Goal: Transaction & Acquisition: Purchase product/service

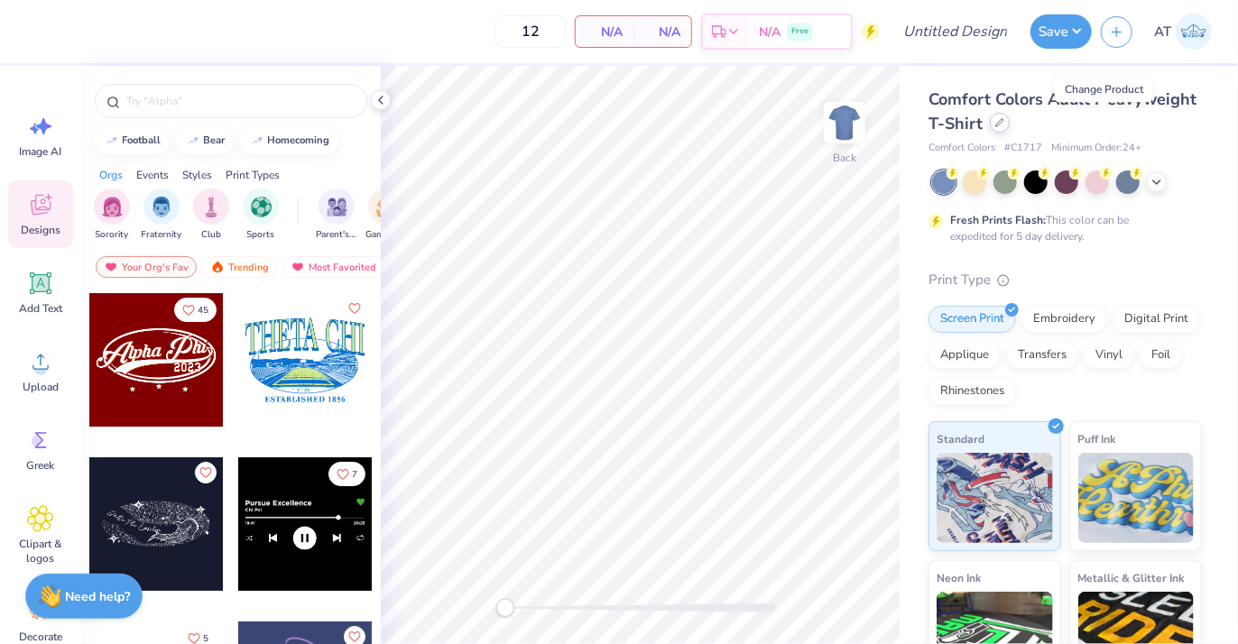
click at [1010, 127] on div at bounding box center [1000, 123] width 20 height 20
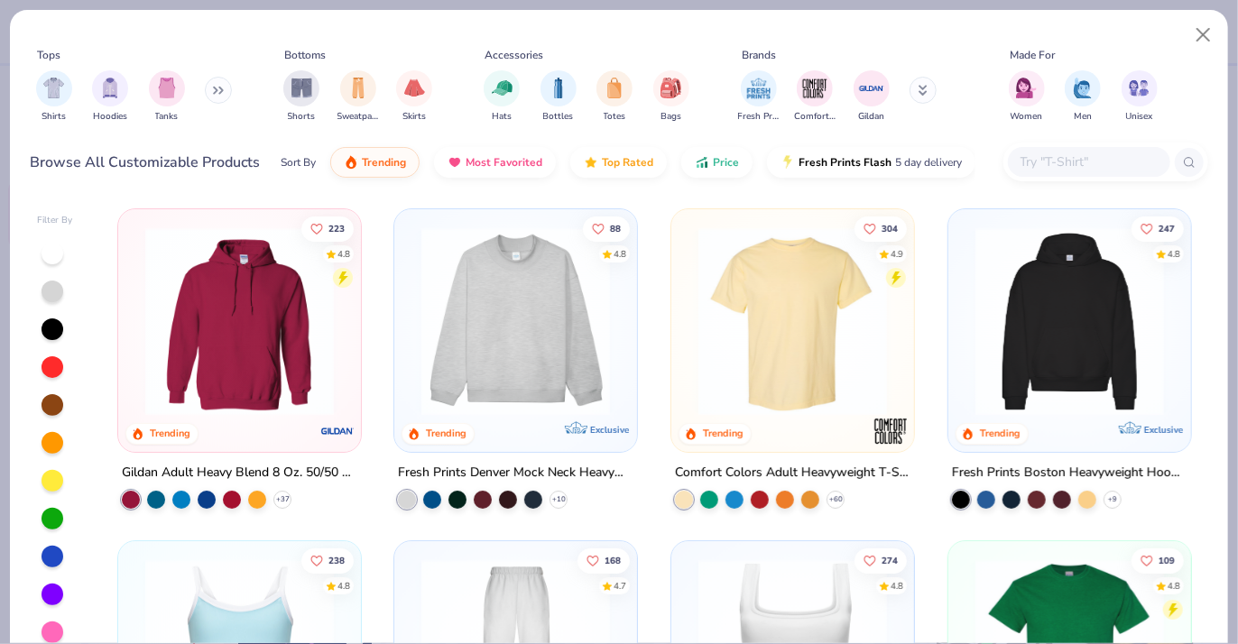
click at [219, 83] on button at bounding box center [218, 90] width 27 height 27
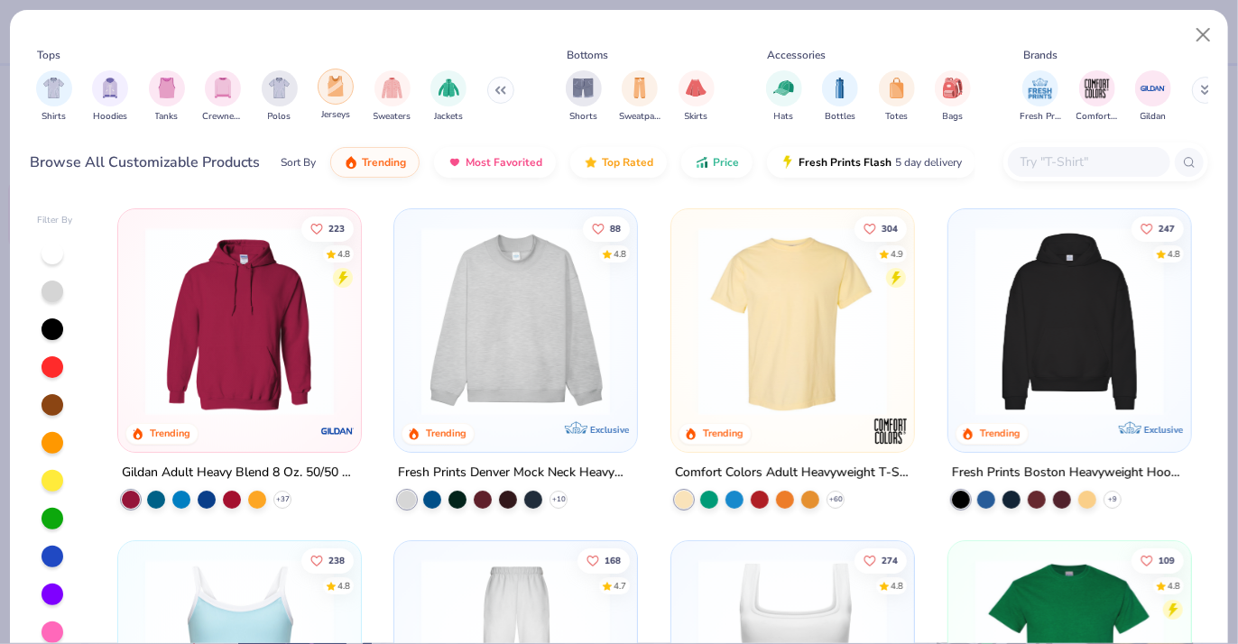
click at [337, 98] on div "filter for Jerseys" at bounding box center [336, 87] width 36 height 36
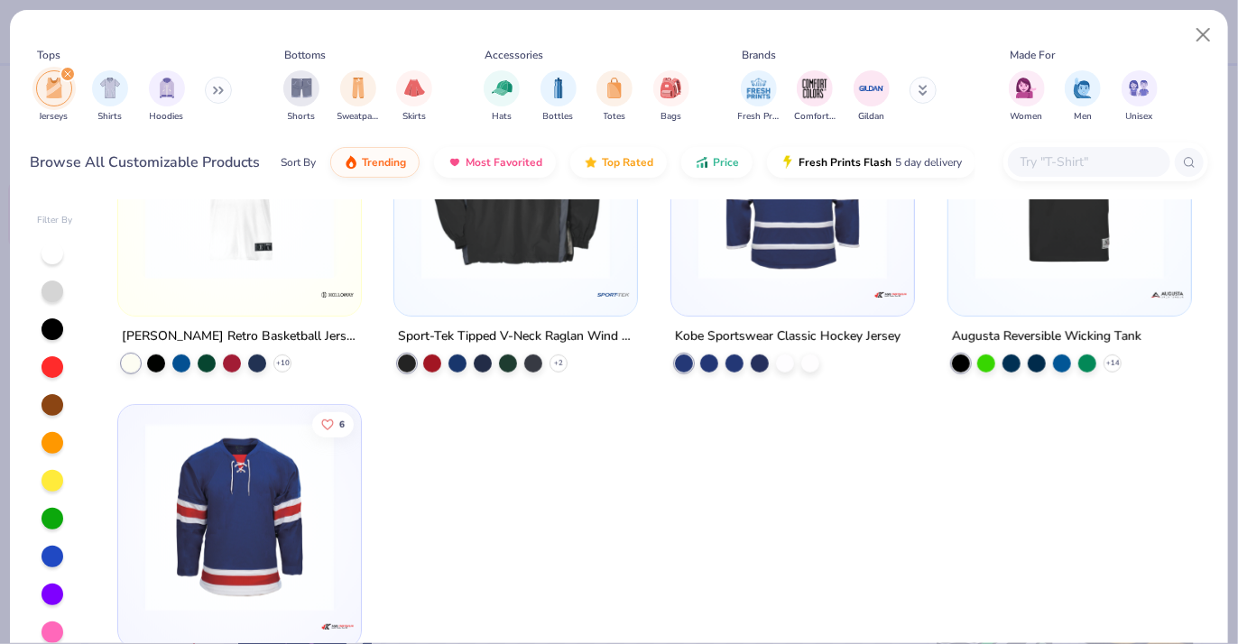
scroll to position [451, 0]
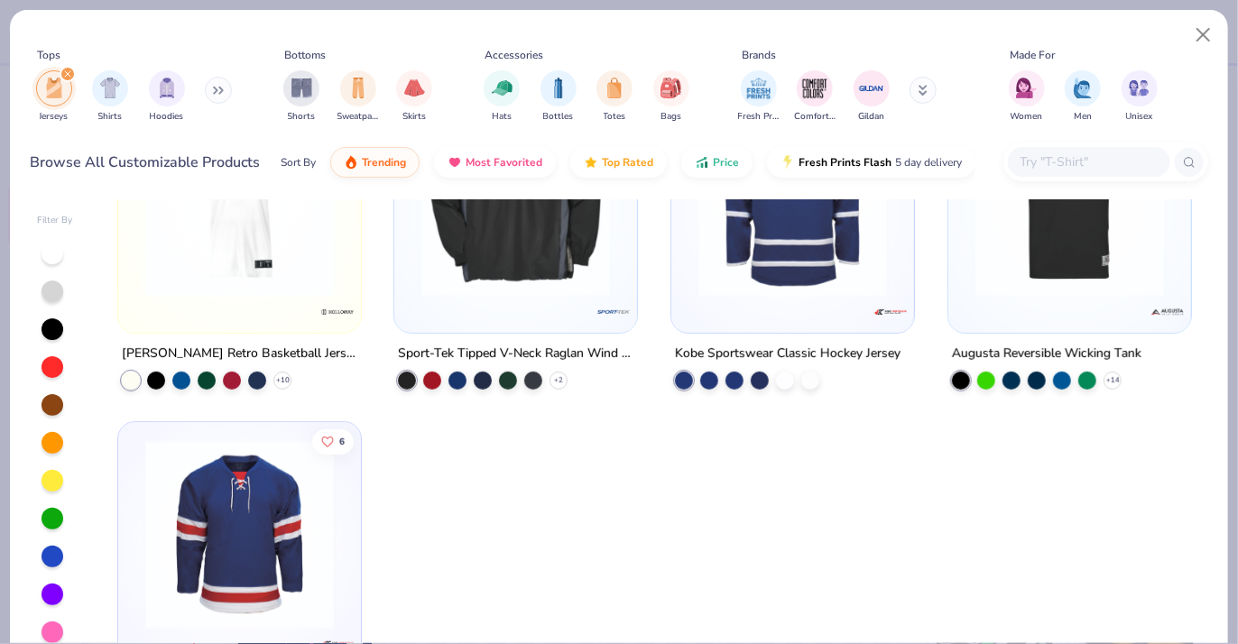
click at [1040, 347] on div "Augusta Reversible Wicking Tank" at bounding box center [1046, 353] width 189 height 23
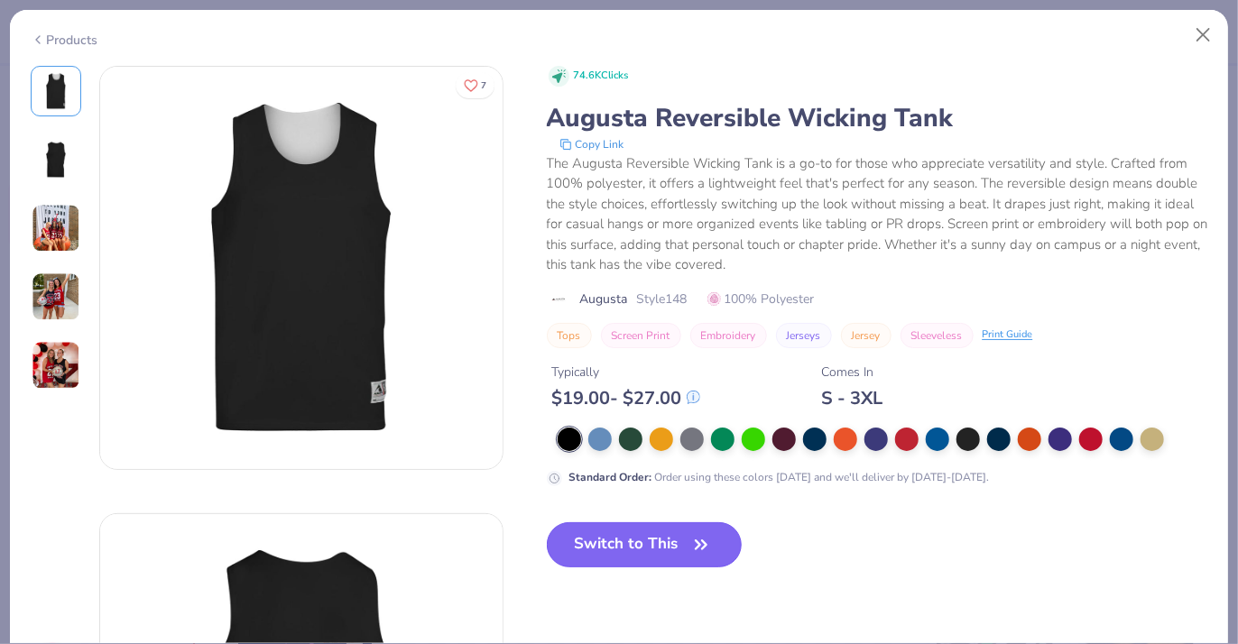
click at [642, 542] on button "Switch to This" at bounding box center [645, 544] width 196 height 45
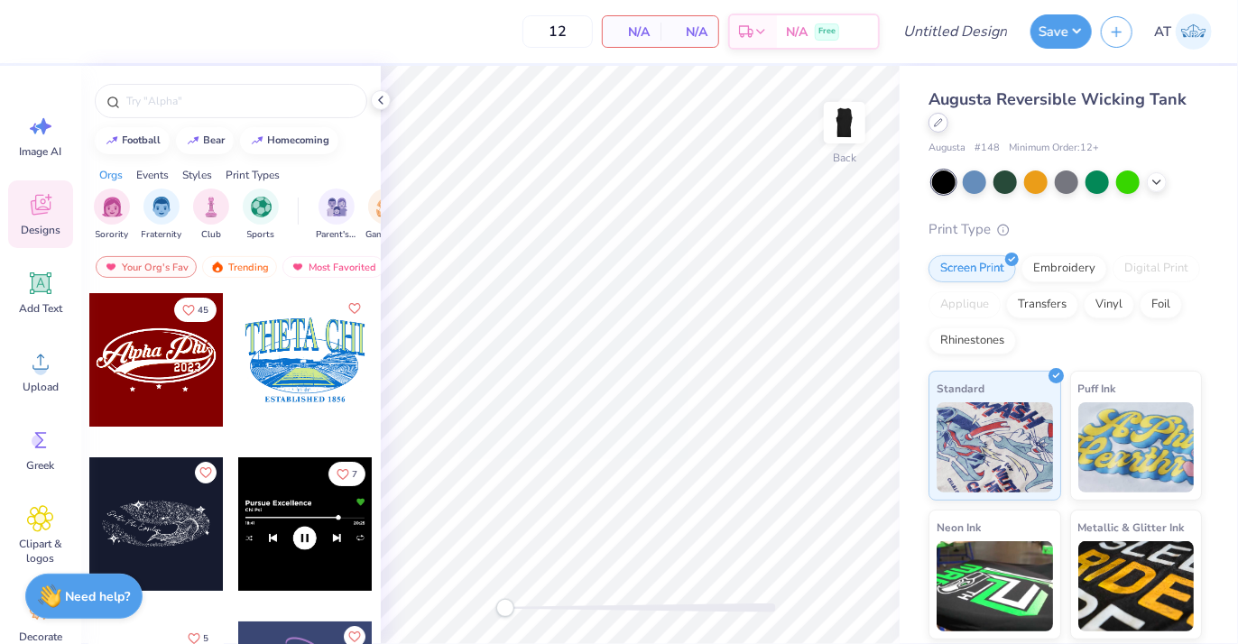
click at [948, 126] on div at bounding box center [939, 123] width 20 height 20
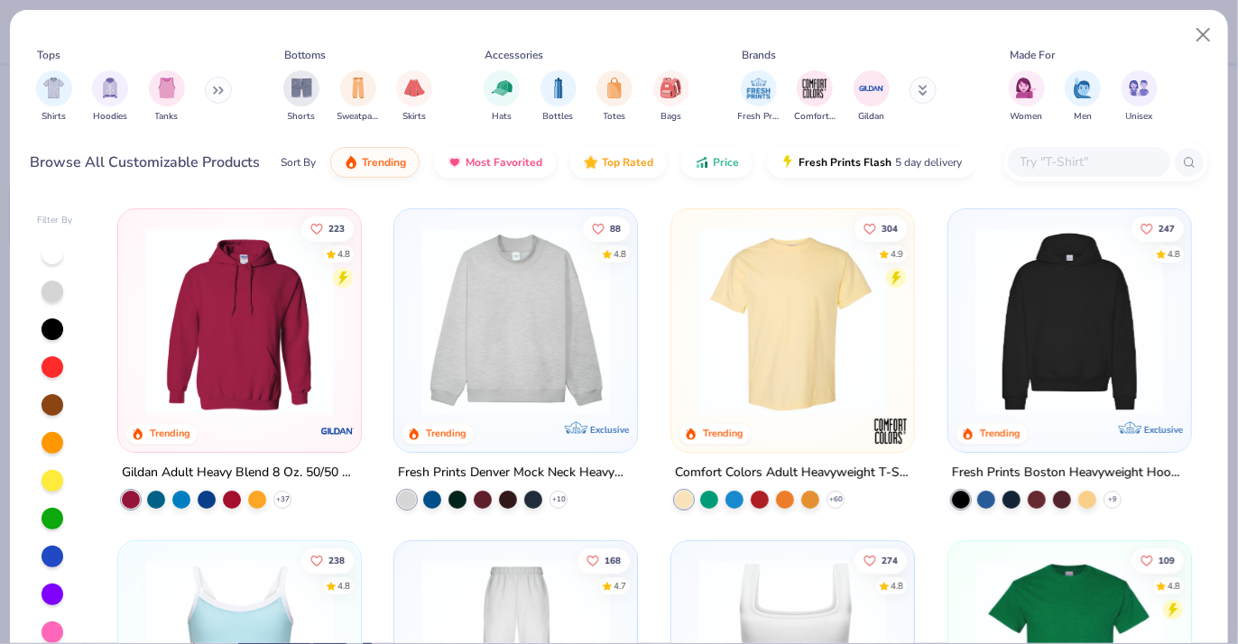
drag, startPoint x: 1061, startPoint y: 158, endPoint x: 1052, endPoint y: 160, distance: 9.2
click at [1060, 159] on input "text" at bounding box center [1088, 162] width 139 height 21
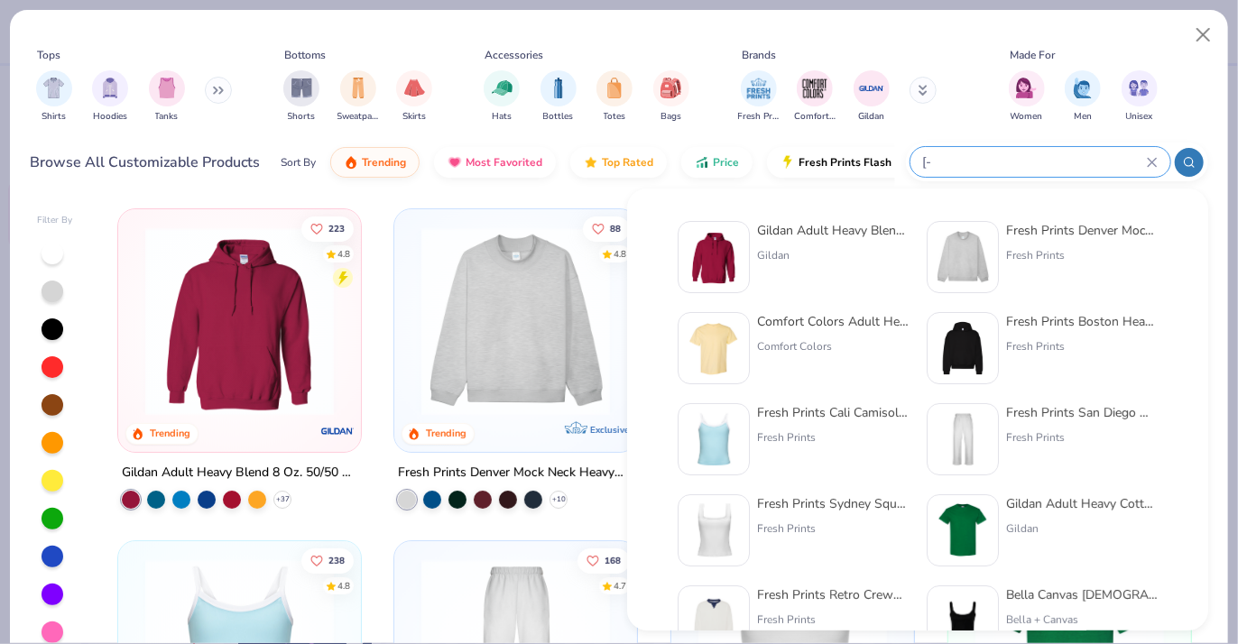
type input "["
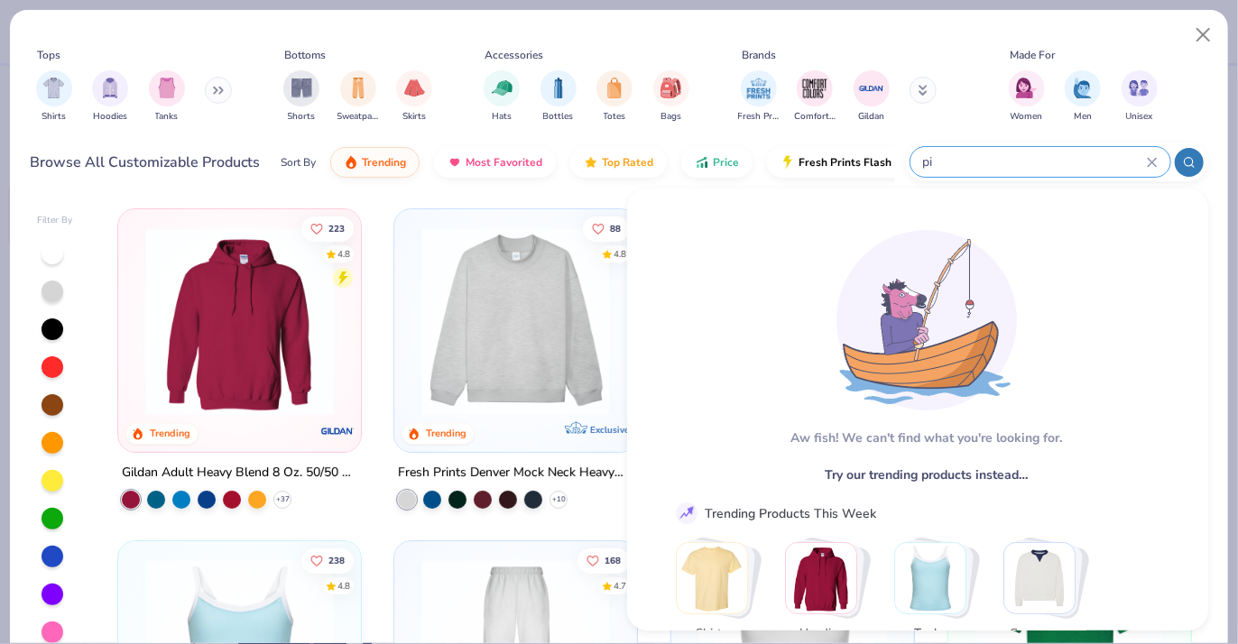
type input "p"
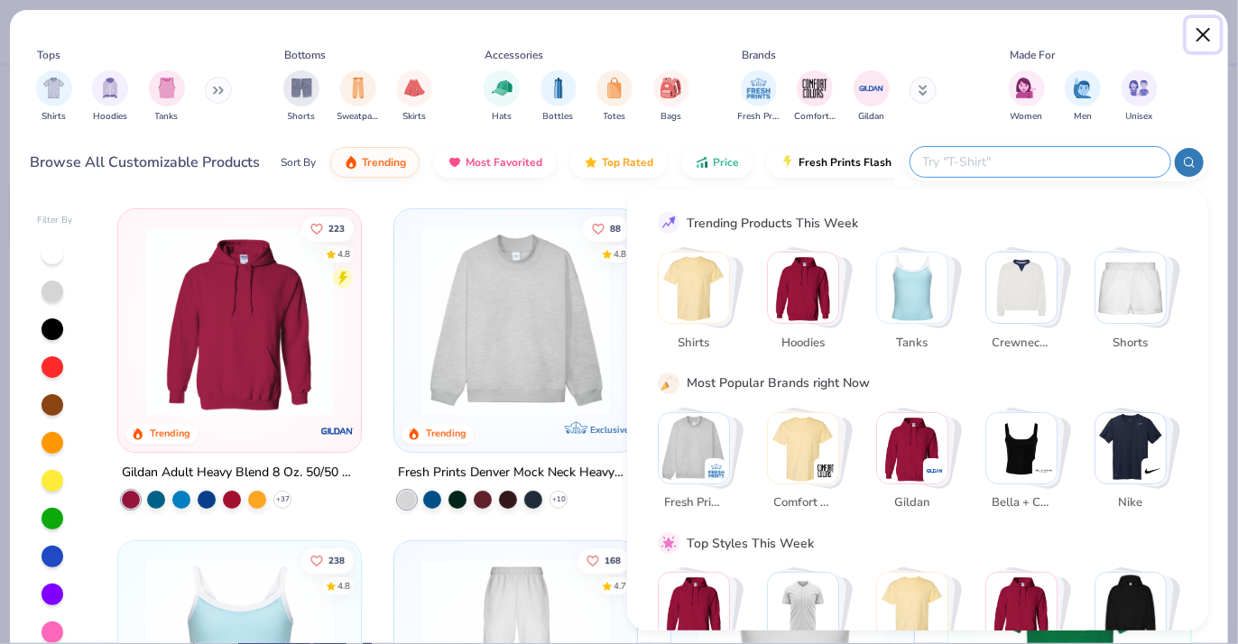
click at [1193, 36] on button "Close" at bounding box center [1204, 35] width 34 height 34
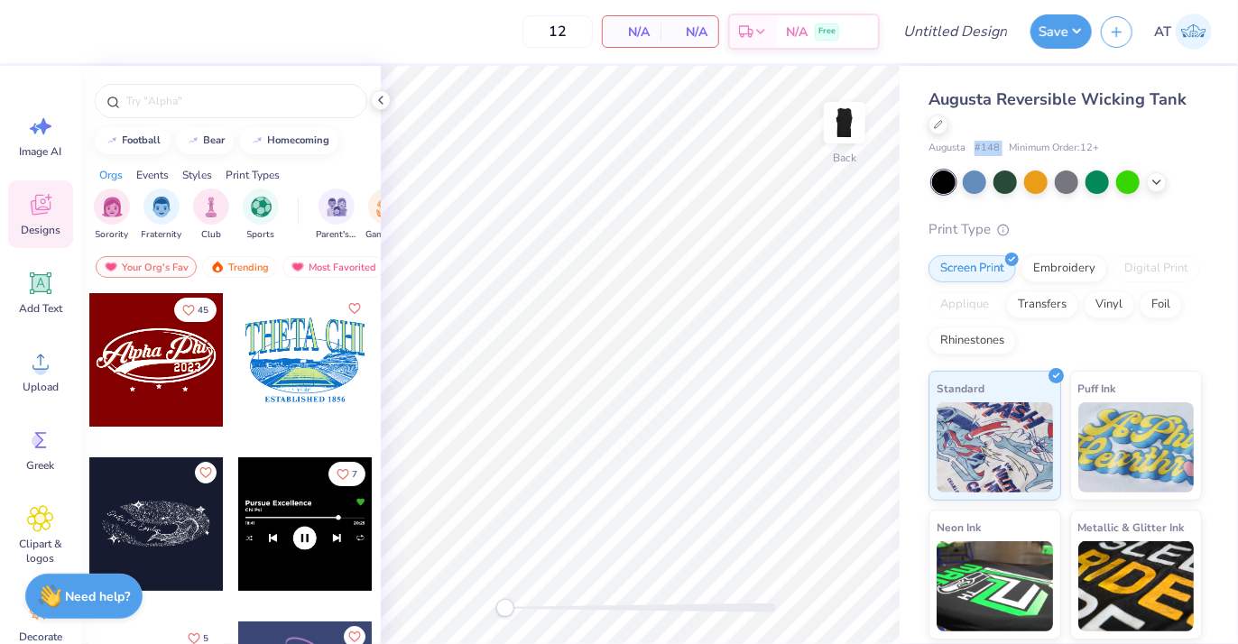
drag, startPoint x: 973, startPoint y: 147, endPoint x: 1009, endPoint y: 147, distance: 36.1
click at [1009, 147] on div "Augusta # 148 Minimum Order: 12 +" at bounding box center [1065, 148] width 273 height 15
copy span "# 148"
click at [909, 140] on div "Augusta Reversible Wicking Tank Augusta # 148 Minimum Order: 12 + Print Type Sc…" at bounding box center [1069, 422] width 338 height 713
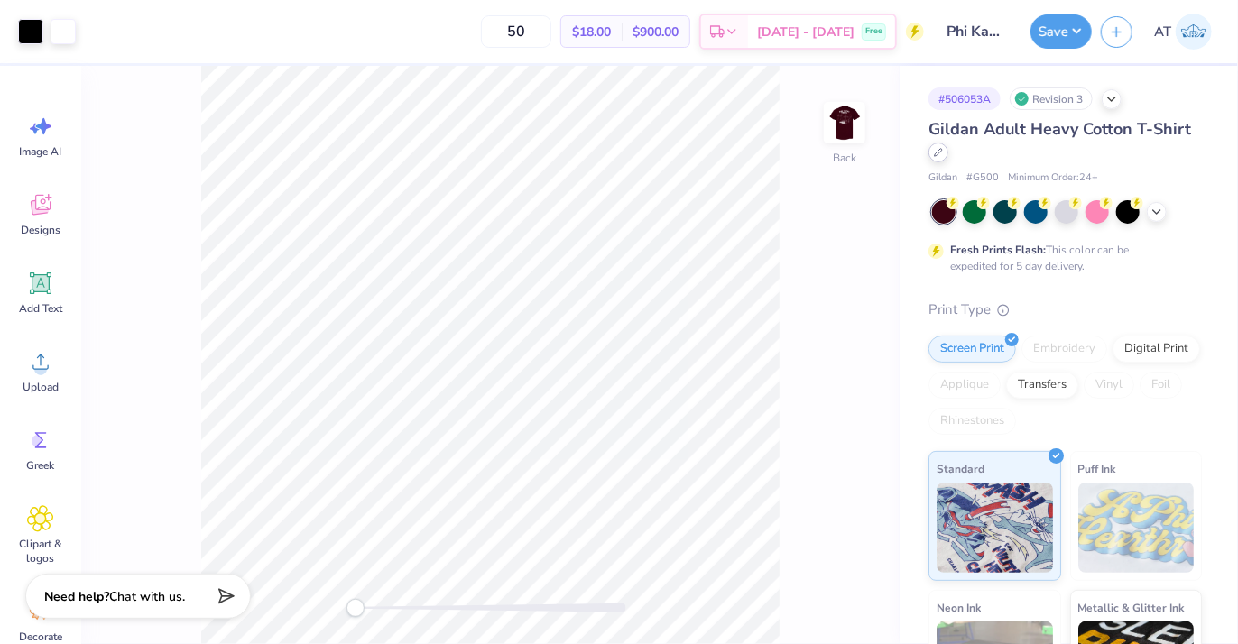
click at [948, 158] on div at bounding box center [939, 153] width 20 height 20
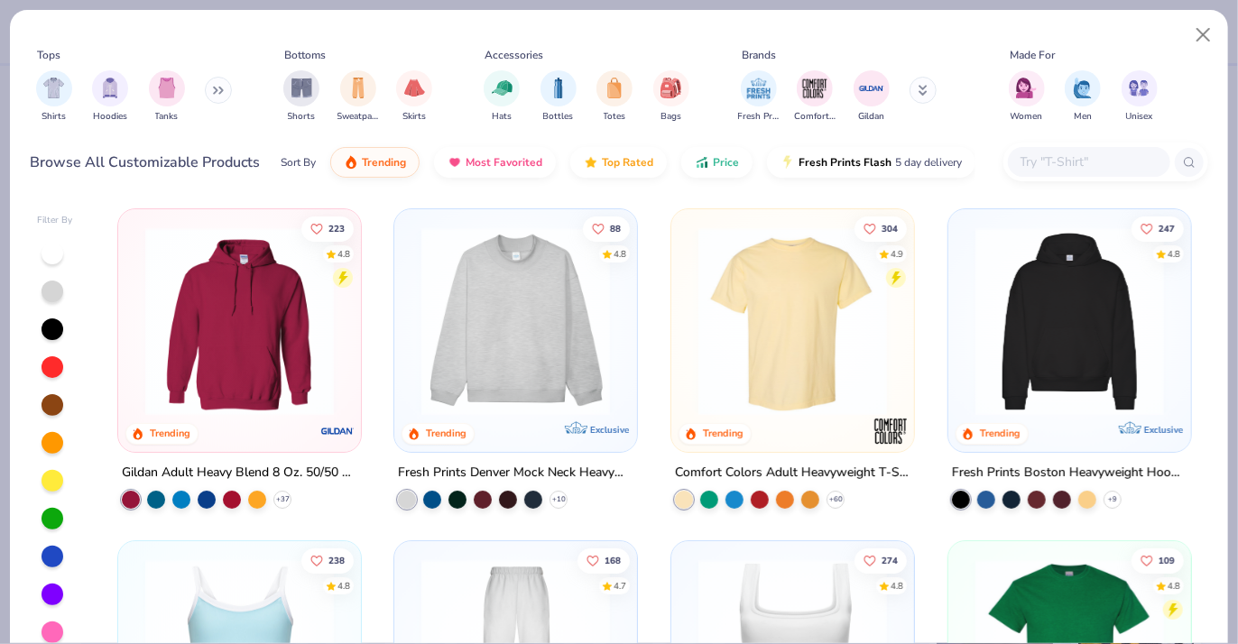
click at [1062, 154] on input "text" at bounding box center [1088, 162] width 139 height 21
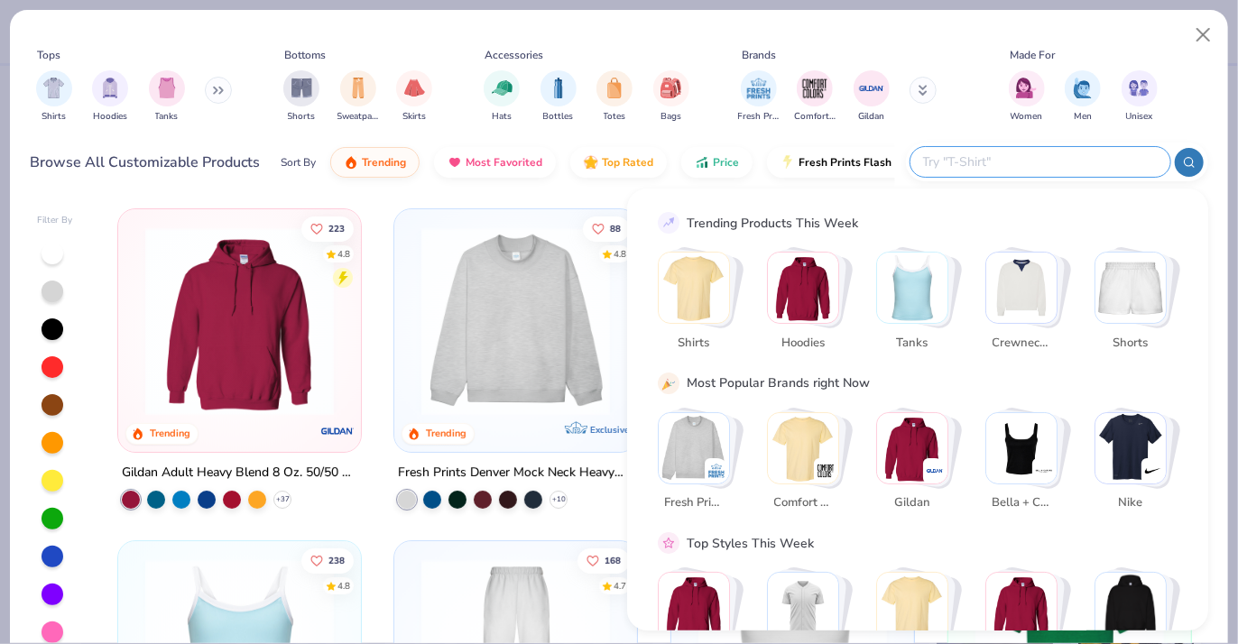
click at [219, 92] on icon at bounding box center [218, 90] width 11 height 9
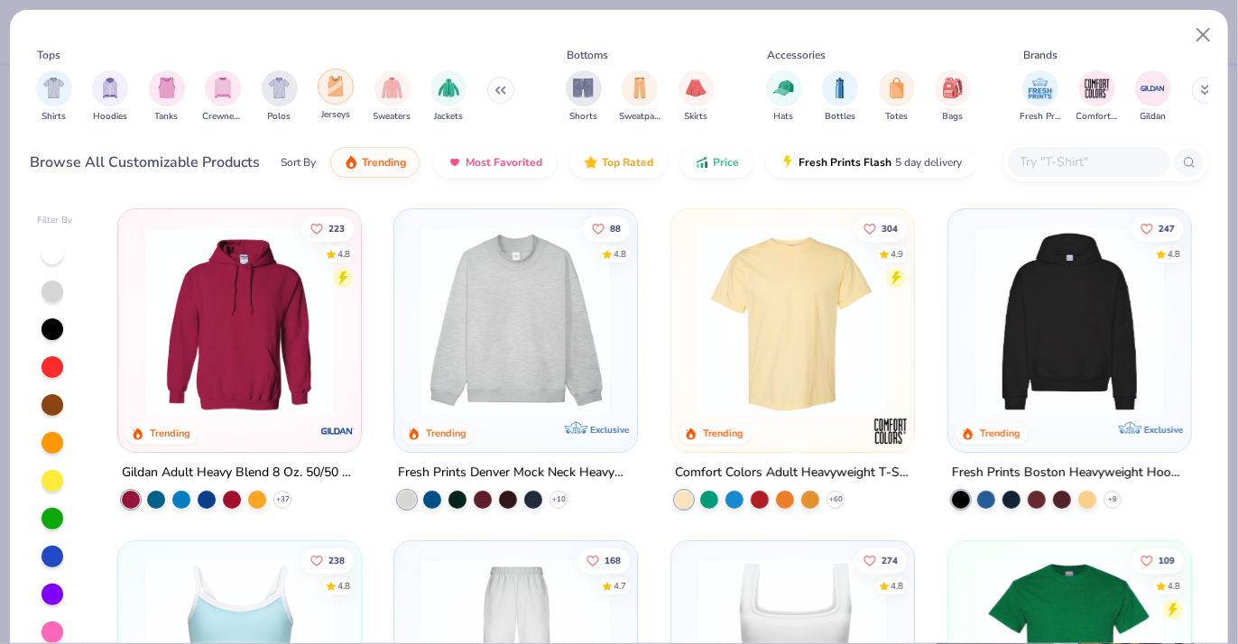
click at [342, 92] on img "filter for Jerseys" at bounding box center [336, 86] width 20 height 21
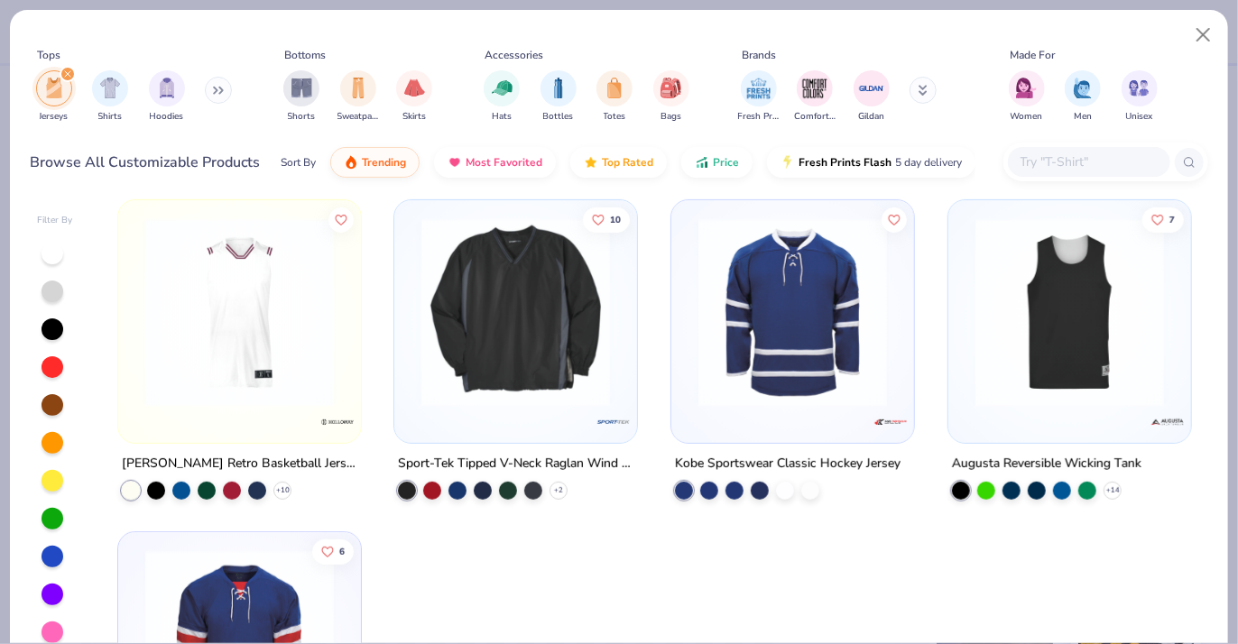
scroll to position [361, 0]
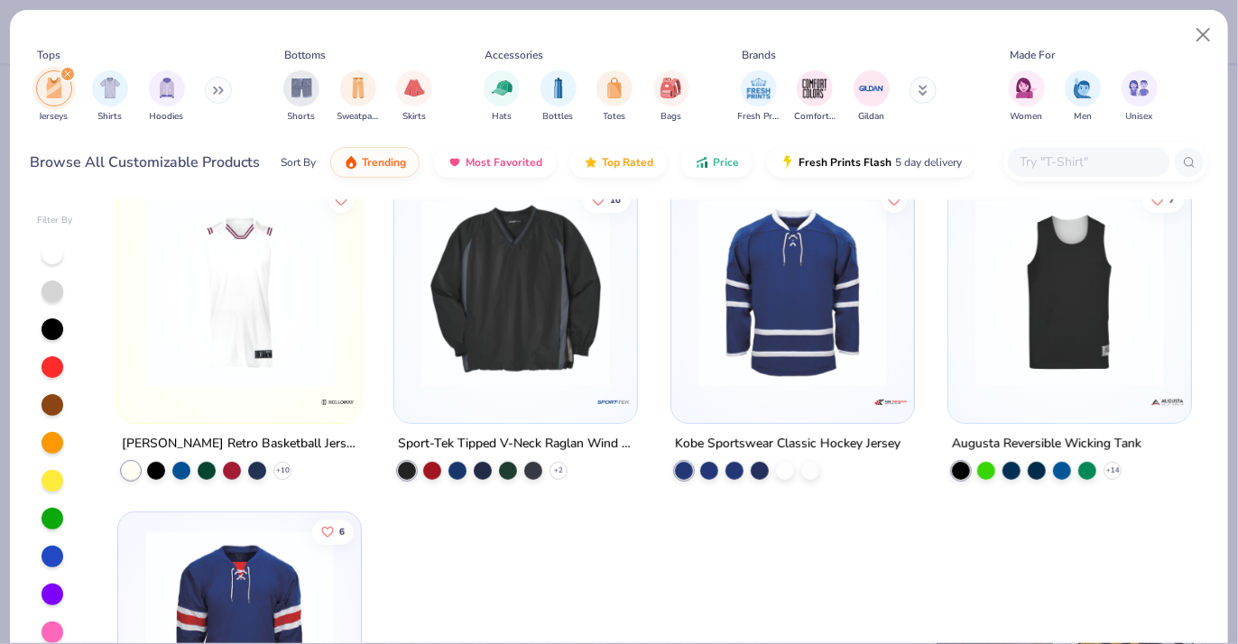
click at [1031, 352] on img at bounding box center [1069, 293] width 207 height 189
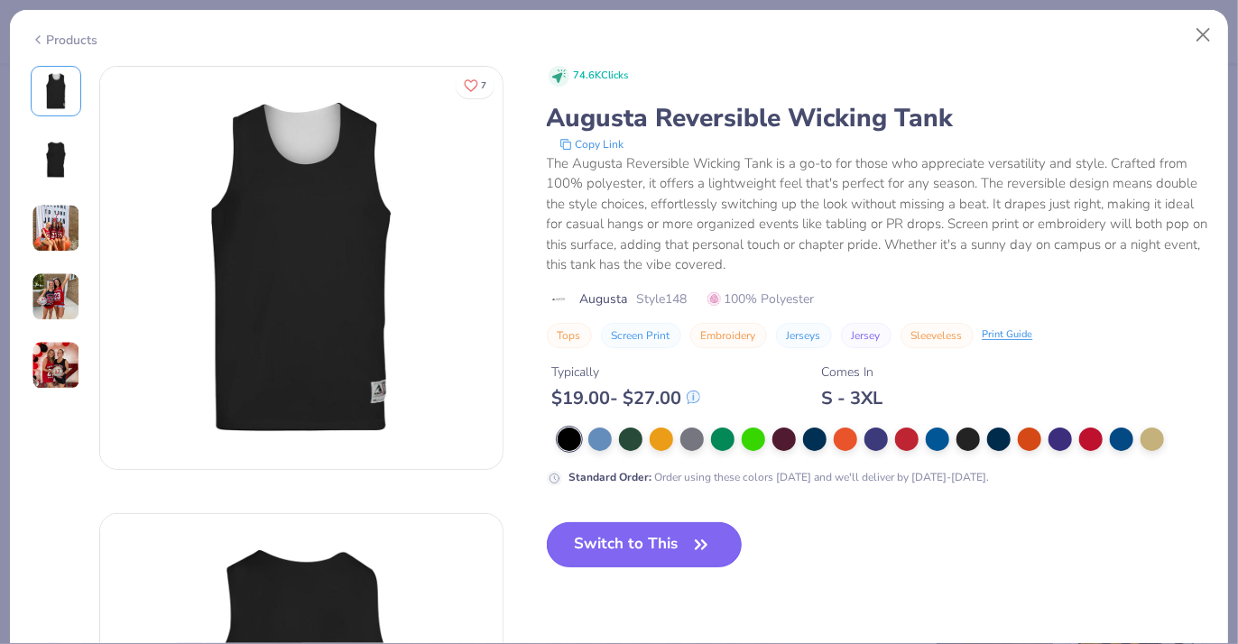
click at [668, 539] on button "Switch to This" at bounding box center [645, 544] width 196 height 45
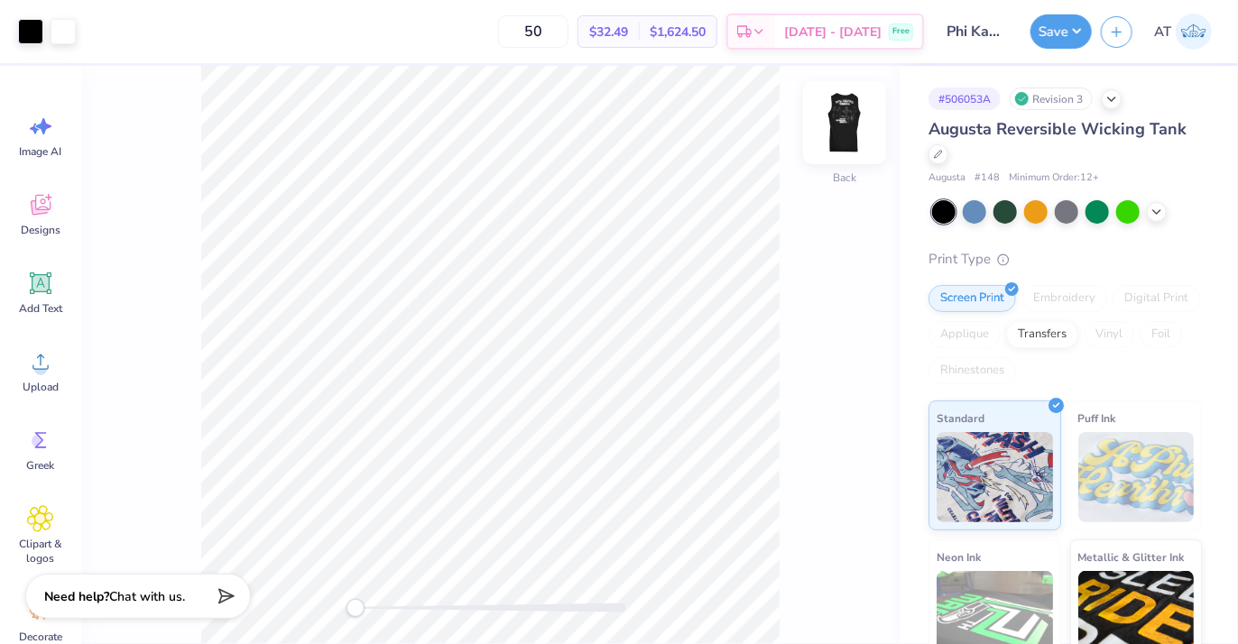
click at [849, 115] on img at bounding box center [845, 123] width 72 height 72
click at [857, 401] on icon at bounding box center [852, 401] width 25 height 22
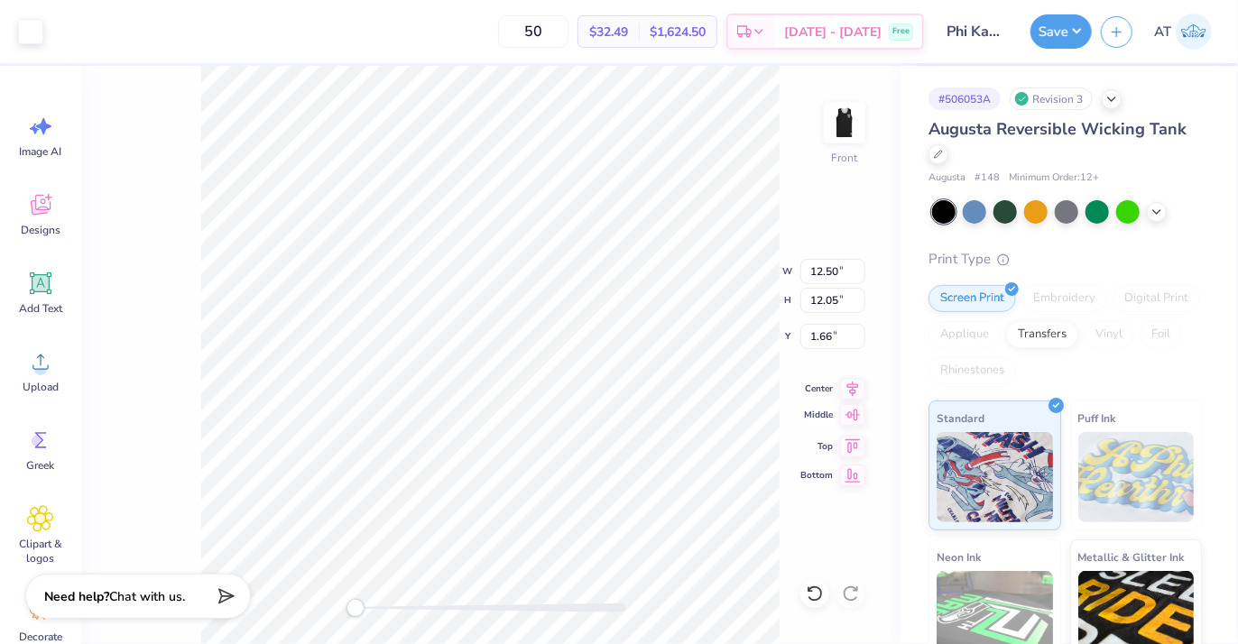
click at [851, 420] on icon at bounding box center [852, 415] width 25 height 22
type input "3.48"
click at [830, 134] on img at bounding box center [845, 123] width 72 height 72
drag, startPoint x: 586, startPoint y: 35, endPoint x: 503, endPoint y: 44, distance: 83.5
click at [503, 44] on div "50 $32.49 Per Item $1,624.50 Total Est. Delivery [DATE] - [DATE] Free" at bounding box center [504, 31] width 839 height 63
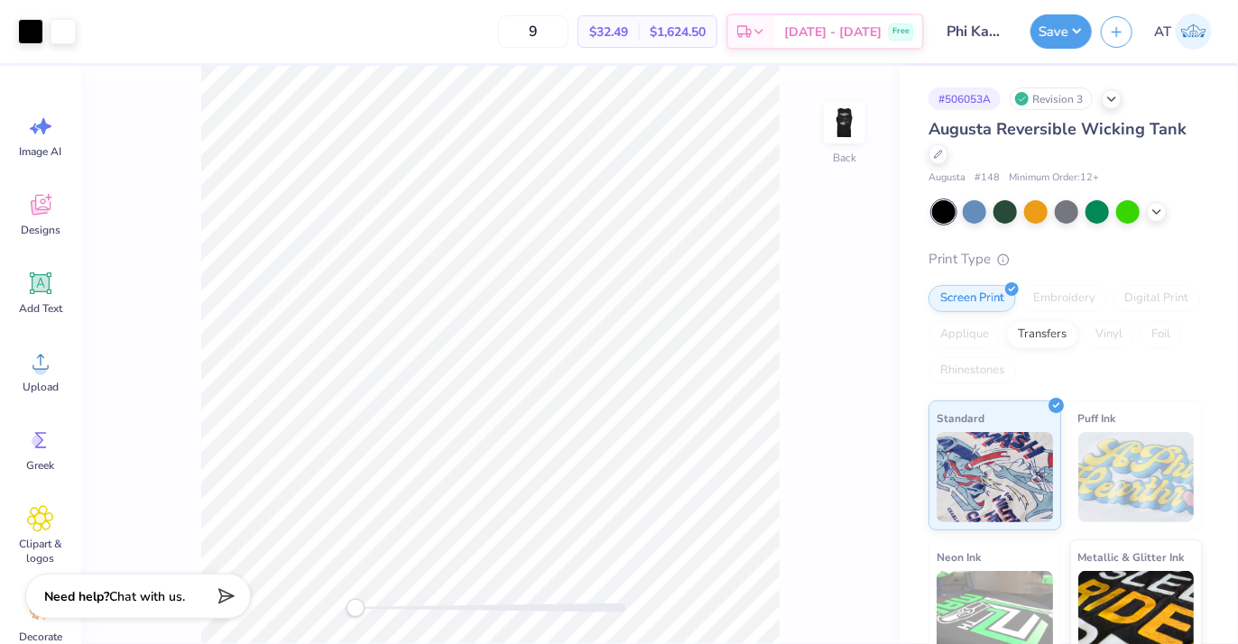
type input "12"
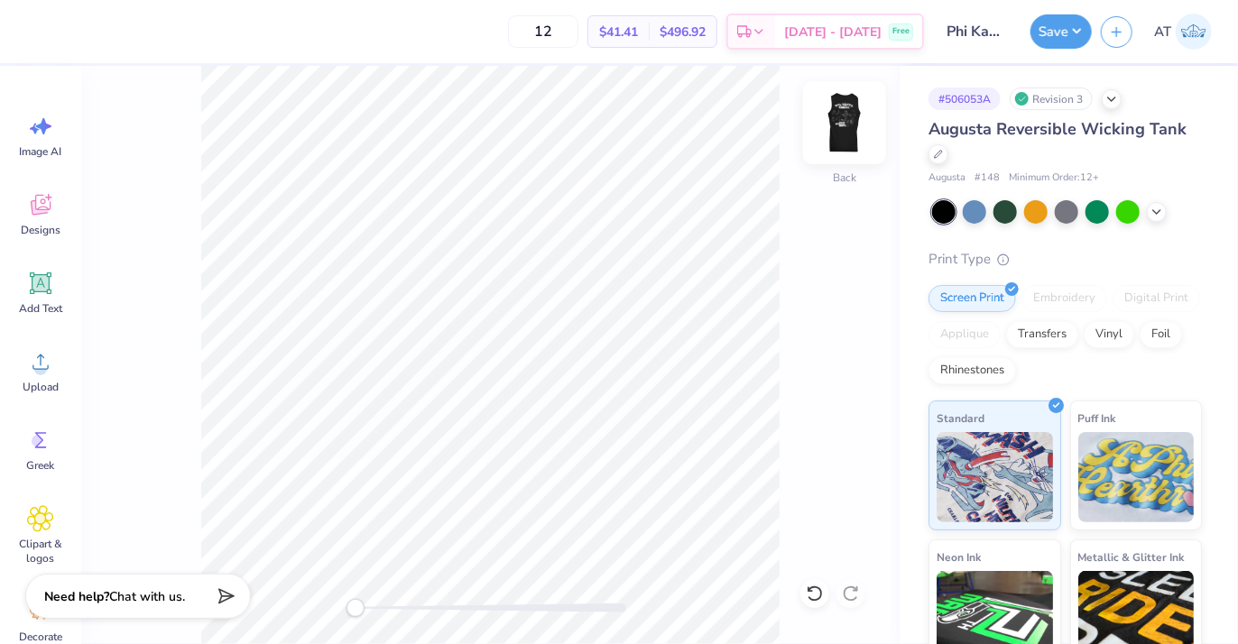
click at [839, 132] on img at bounding box center [845, 123] width 72 height 72
